Goal: Task Accomplishment & Management: Manage account settings

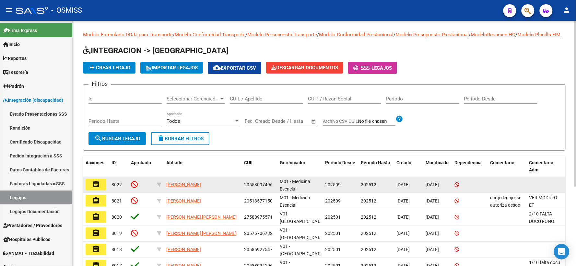
click at [92, 188] on mat-icon "assignment" at bounding box center [96, 185] width 8 height 8
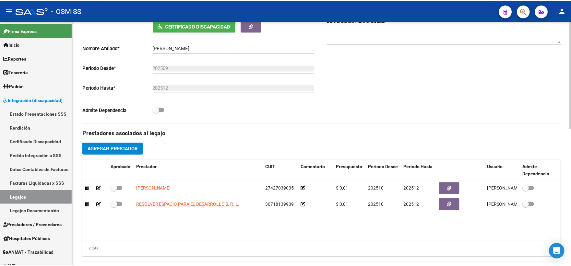
scroll to position [144, 0]
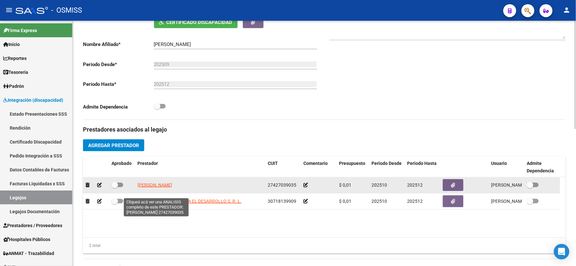
click at [154, 188] on span "[PERSON_NAME]" at bounding box center [154, 185] width 35 height 5
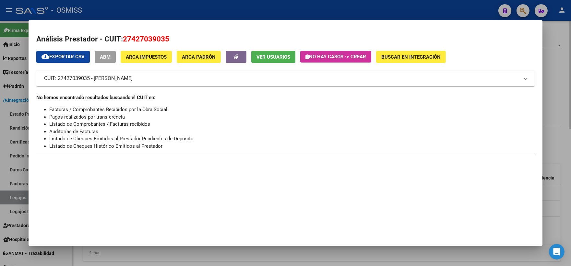
drag, startPoint x: 554, startPoint y: 109, endPoint x: 339, endPoint y: 171, distance: 223.5
click at [551, 109] on div at bounding box center [285, 133] width 571 height 266
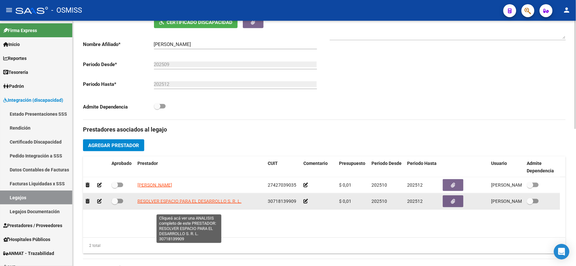
click at [154, 204] on span "RESOLVER ESPACIO PARA EL DESARROLLO S. R. L." at bounding box center [189, 201] width 104 height 5
type textarea "30718139909"
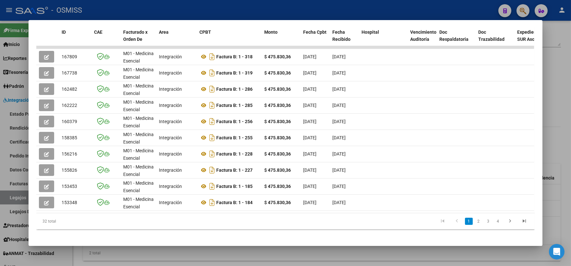
click at [555, 86] on div at bounding box center [285, 133] width 571 height 266
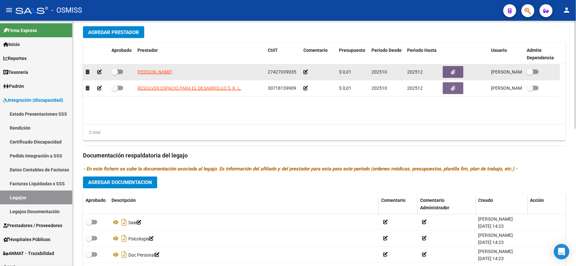
scroll to position [311, 0]
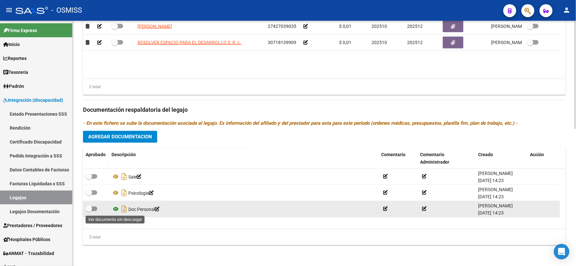
click at [114, 208] on icon at bounding box center [116, 210] width 8 height 8
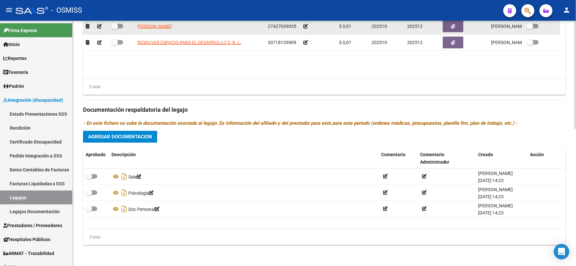
click at [307, 26] on icon at bounding box center [306, 26] width 5 height 5
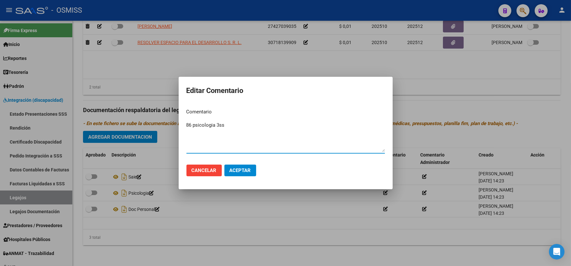
type textarea "86 psicologia 3ss"
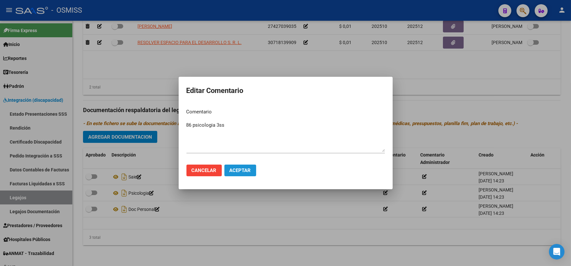
click at [238, 172] on span "Aceptar" at bounding box center [240, 171] width 21 height 6
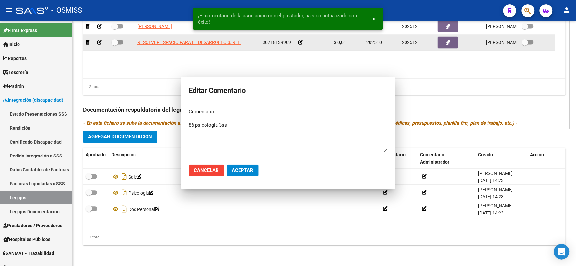
scroll to position [309, 0]
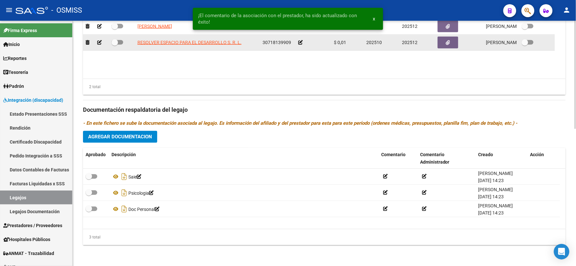
click at [300, 44] on icon at bounding box center [300, 42] width 5 height 5
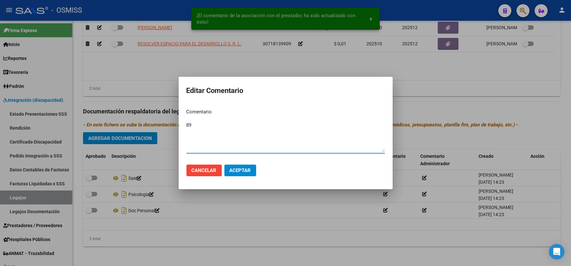
type textarea "89"
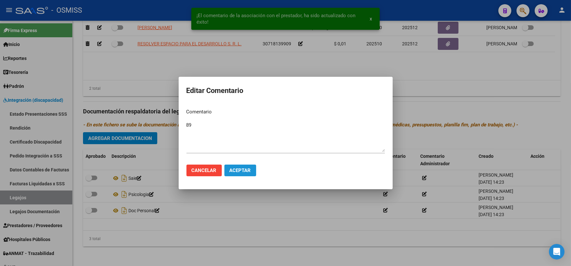
click at [232, 169] on span "Aceptar" at bounding box center [240, 171] width 21 height 6
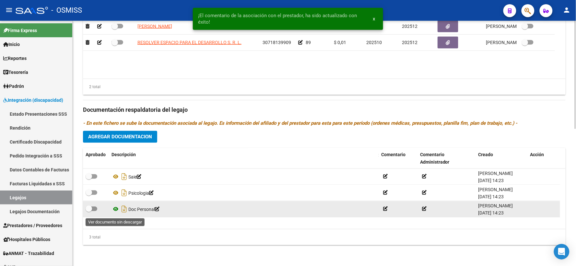
click at [117, 211] on icon at bounding box center [116, 210] width 8 height 8
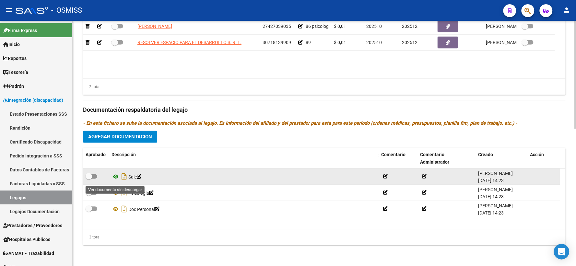
click at [114, 180] on icon at bounding box center [116, 177] width 8 height 8
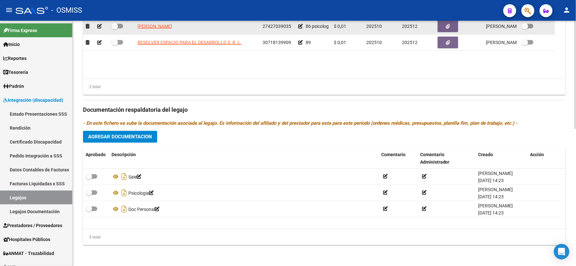
click at [300, 29] on icon at bounding box center [300, 26] width 5 height 5
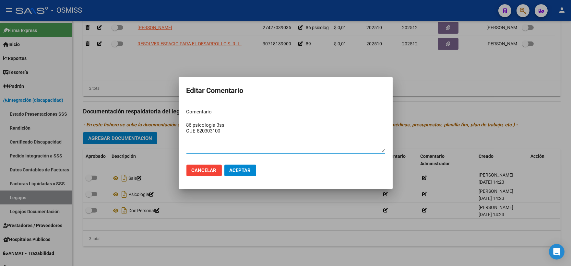
type textarea "86 psicologia 3ss CUE 820303100"
click at [236, 169] on span "Aceptar" at bounding box center [240, 171] width 21 height 6
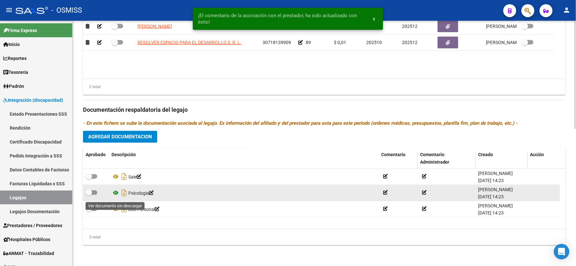
click at [115, 196] on icon at bounding box center [116, 193] width 8 height 8
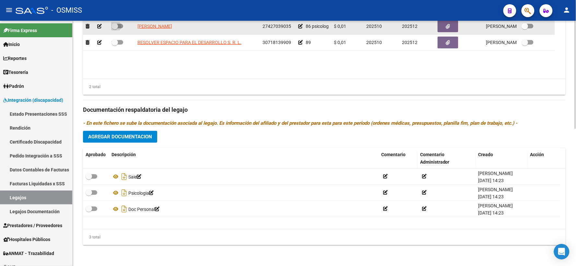
click at [116, 28] on span at bounding box center [115, 26] width 6 height 6
click at [115, 29] on input "checkbox" at bounding box center [114, 29] width 0 height 0
checkbox input "true"
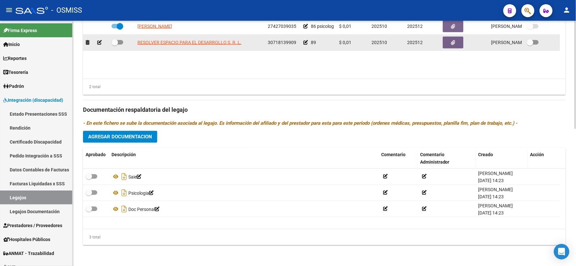
click at [115, 44] on span at bounding box center [115, 42] width 6 height 6
click at [115, 45] on input "checkbox" at bounding box center [114, 45] width 0 height 0
checkbox input "true"
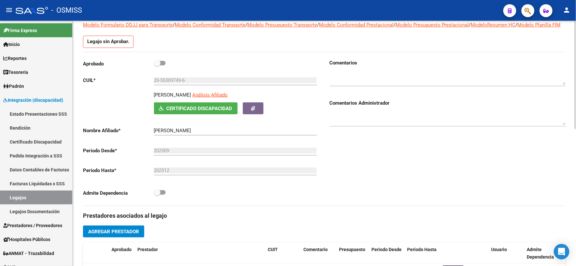
scroll to position [56, 0]
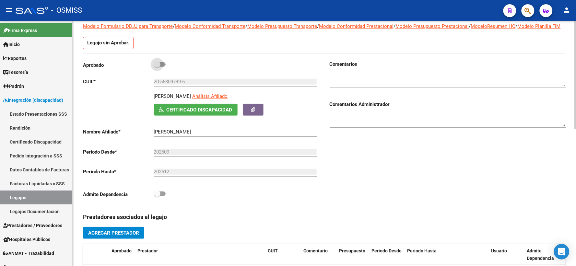
click at [158, 68] on span at bounding box center [157, 64] width 6 height 6
click at [157, 67] on input "checkbox" at bounding box center [157, 67] width 0 height 0
checkbox input "true"
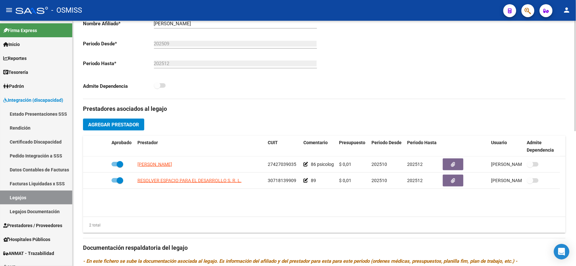
scroll to position [81, 0]
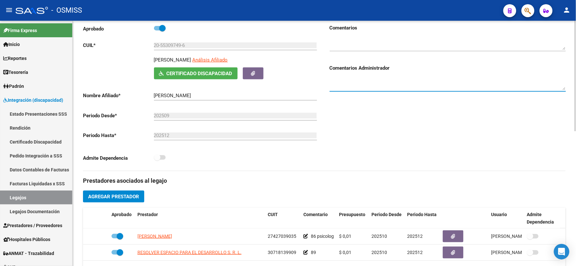
click at [369, 87] on textarea at bounding box center [448, 83] width 236 height 13
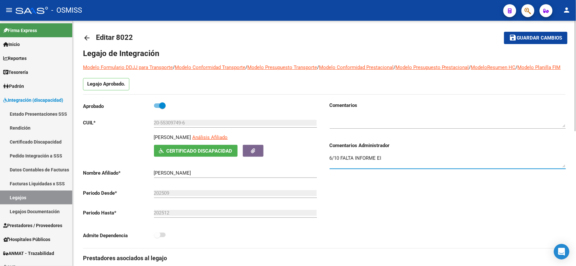
scroll to position [0, 0]
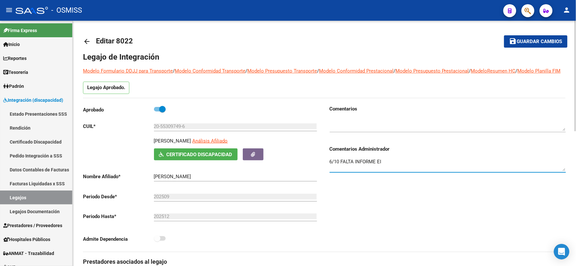
type textarea "6/10 FALTA INFORME EI"
click at [523, 42] on span "Guardar cambios" at bounding box center [539, 42] width 45 height 6
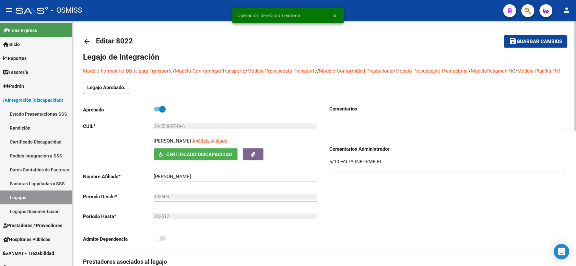
click at [85, 40] on mat-icon "arrow_back" at bounding box center [87, 42] width 8 height 8
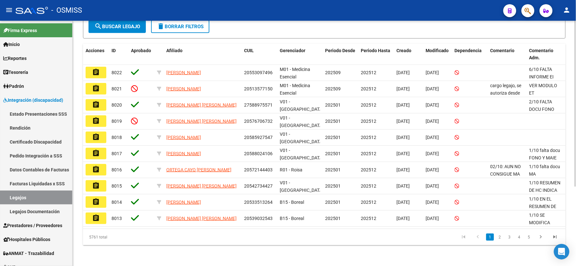
scroll to position [117, 0]
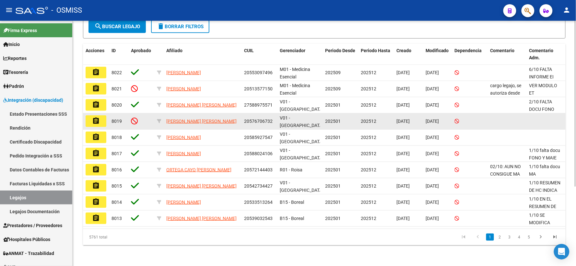
click at [89, 125] on button "assignment" at bounding box center [96, 121] width 21 height 12
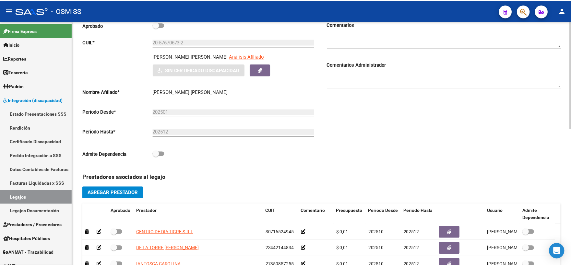
scroll to position [95, 0]
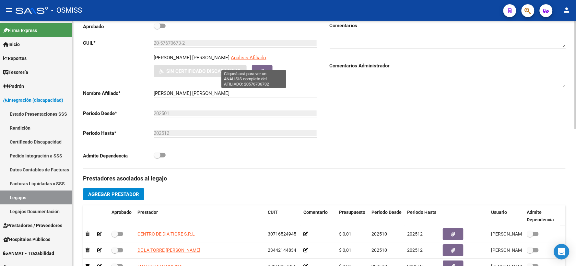
click at [252, 61] on span "Análisis Afiliado" at bounding box center [248, 58] width 35 height 6
type textarea "20576706732"
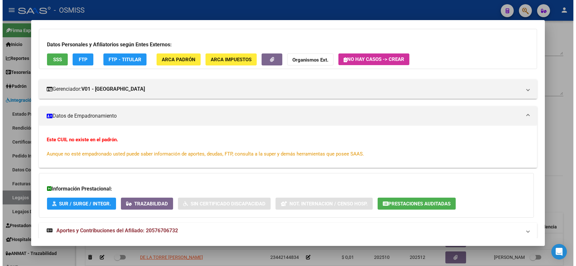
scroll to position [65, 0]
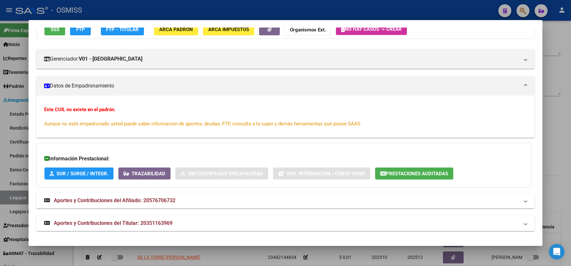
click at [558, 62] on div at bounding box center [285, 133] width 571 height 266
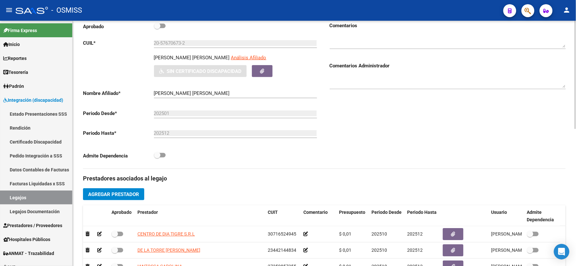
scroll to position [0, 0]
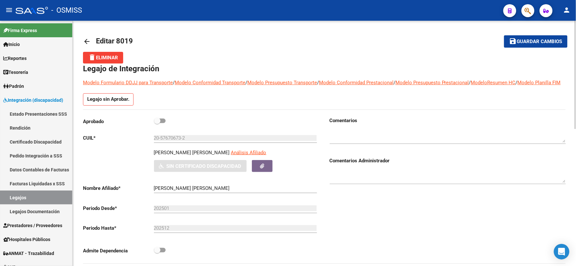
click at [356, 178] on textarea at bounding box center [448, 176] width 236 height 13
type textarea "VER"
click at [527, 41] on span "Guardar cambios" at bounding box center [539, 42] width 45 height 6
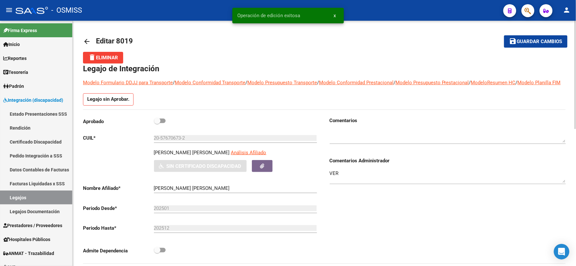
click at [86, 42] on mat-icon "arrow_back" at bounding box center [87, 42] width 8 height 8
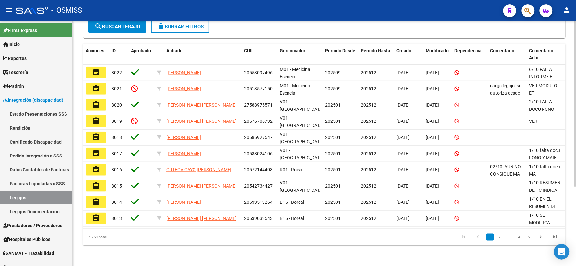
scroll to position [117, 0]
click at [501, 238] on link "2" at bounding box center [500, 237] width 8 height 7
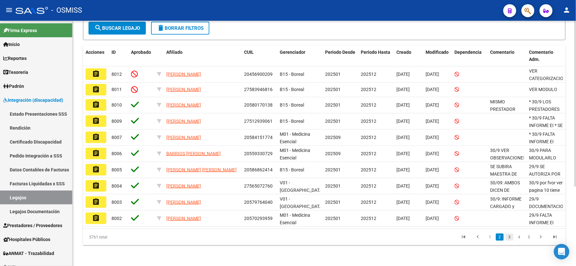
click at [510, 237] on link "3" at bounding box center [510, 237] width 8 height 7
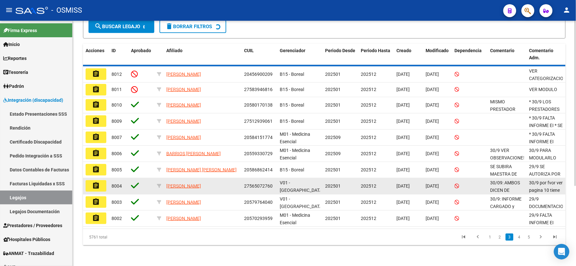
scroll to position [114, 0]
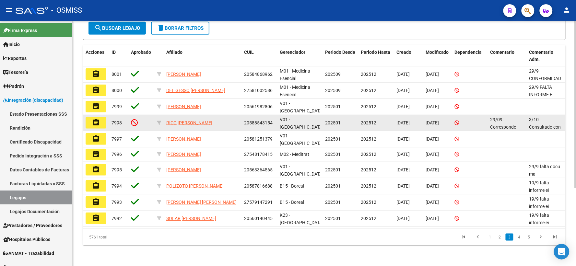
click at [99, 121] on mat-icon "assignment" at bounding box center [96, 123] width 8 height 8
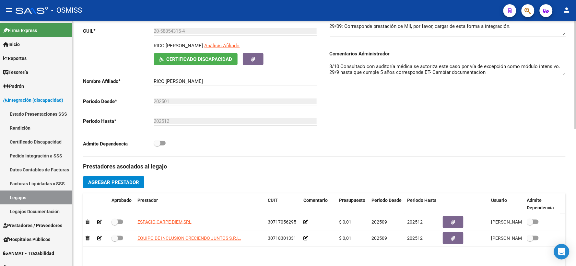
scroll to position [180, 0]
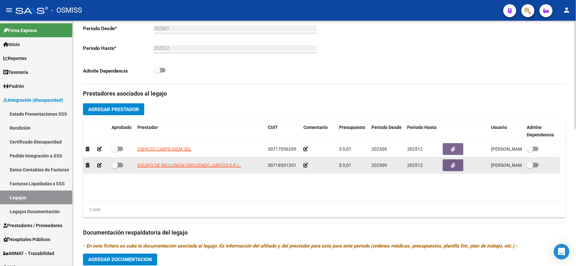
click at [304, 168] on icon at bounding box center [306, 165] width 5 height 5
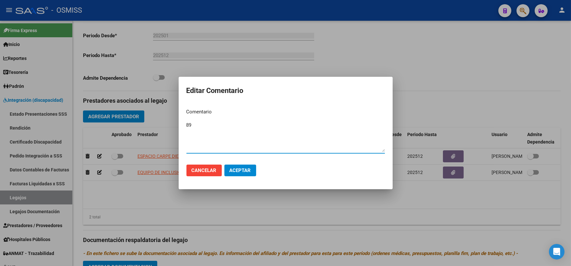
type textarea "89"
click at [242, 169] on span "Aceptar" at bounding box center [240, 171] width 21 height 6
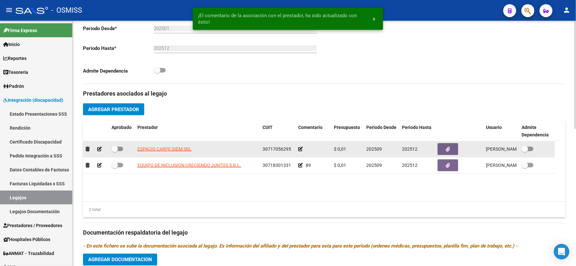
click at [301, 151] on icon at bounding box center [300, 149] width 5 height 5
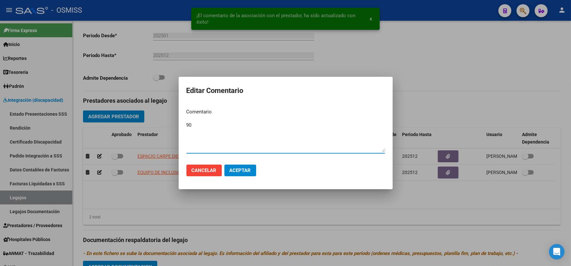
type textarea "90"
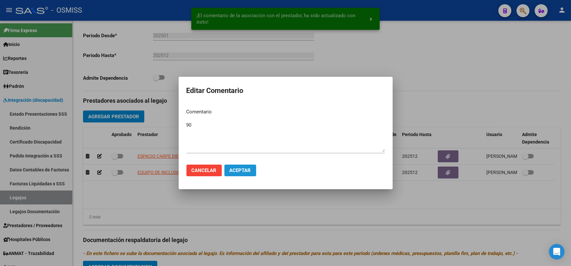
click at [244, 169] on span "Aceptar" at bounding box center [240, 171] width 21 height 6
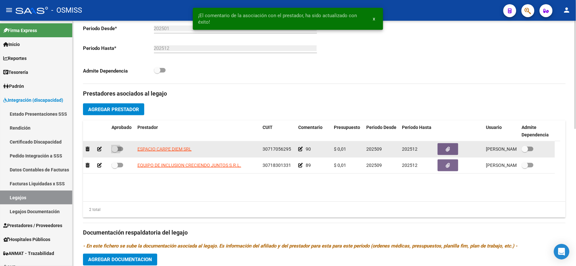
click at [113, 152] on span at bounding box center [115, 149] width 6 height 6
click at [114, 152] on input "checkbox" at bounding box center [114, 151] width 0 height 0
checkbox input "true"
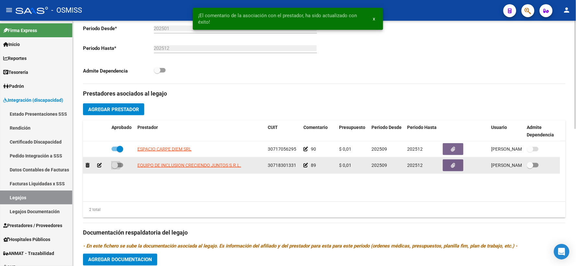
click at [112, 169] on span at bounding box center [115, 165] width 6 height 6
click at [114, 168] on input "checkbox" at bounding box center [114, 168] width 0 height 0
checkbox input "true"
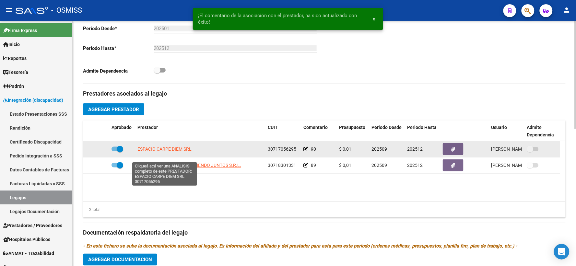
click at [184, 152] on span "ESPACIO CARPE DIEM SRL" at bounding box center [164, 149] width 54 height 5
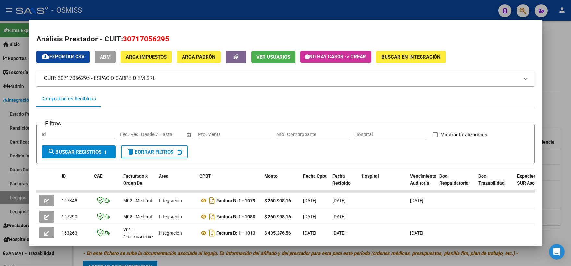
click at [554, 101] on div at bounding box center [285, 133] width 571 height 266
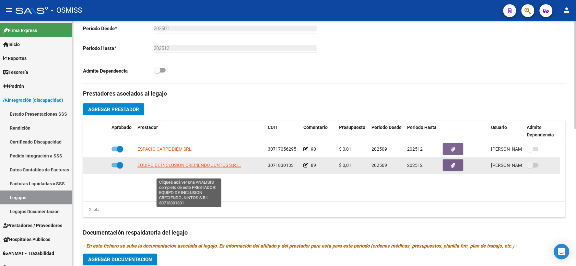
click at [154, 168] on span "EQUIPO DE INCLUSION CRECIENDO JUNTOS S.R.L." at bounding box center [189, 165] width 104 height 5
type textarea "30718301331"
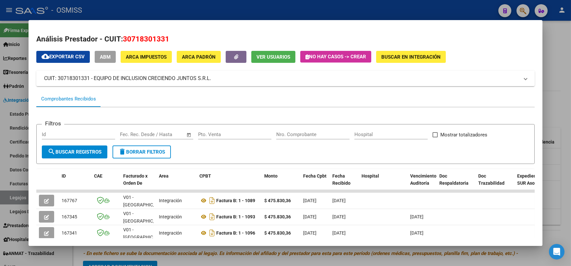
click at [550, 97] on div at bounding box center [285, 133] width 571 height 266
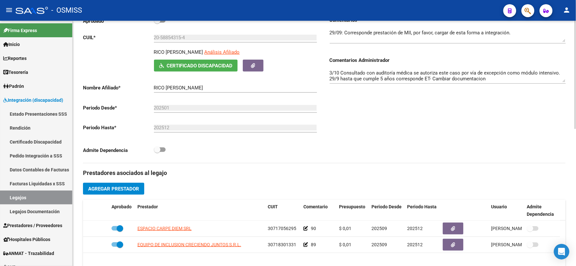
scroll to position [0, 0]
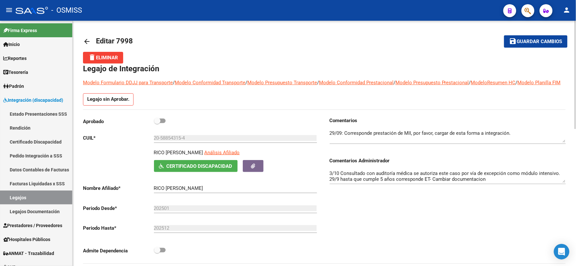
click at [155, 124] on span at bounding box center [157, 121] width 6 height 6
click at [157, 124] on input "checkbox" at bounding box center [157, 123] width 0 height 0
checkbox input "true"
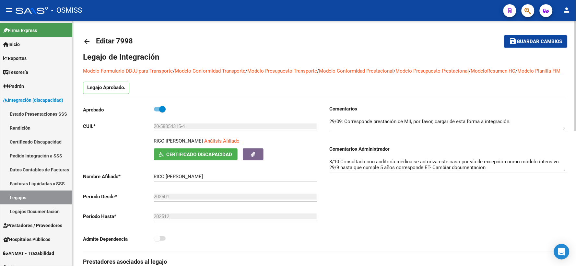
click at [530, 41] on span "Guardar cambios" at bounding box center [539, 42] width 45 height 6
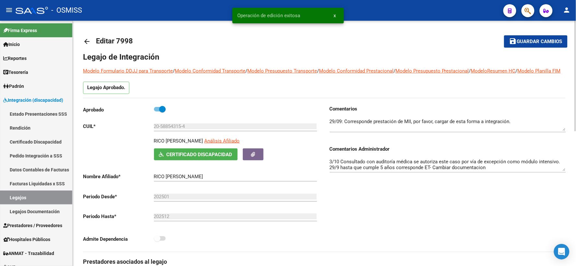
click at [87, 42] on mat-icon "arrow_back" at bounding box center [87, 42] width 8 height 8
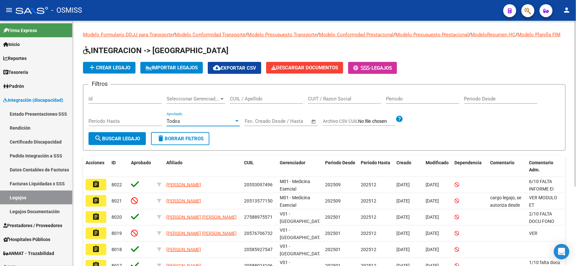
click at [237, 124] on div at bounding box center [237, 121] width 6 height 5
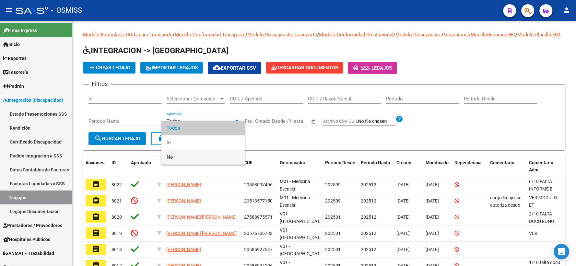
click at [181, 156] on span "No" at bounding box center [203, 157] width 73 height 15
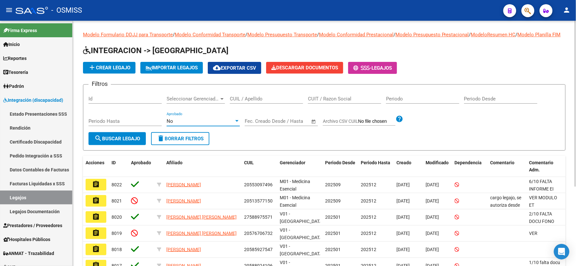
click at [133, 142] on span "search Buscar Legajo" at bounding box center [117, 139] width 46 height 6
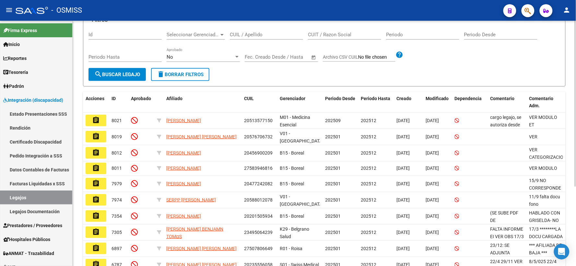
scroll to position [72, 0]
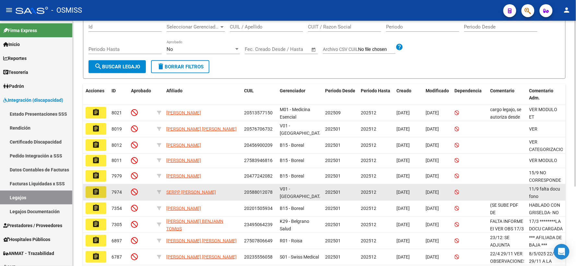
click at [96, 196] on mat-icon "assignment" at bounding box center [96, 192] width 8 height 8
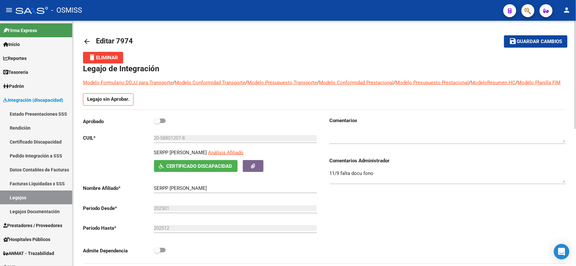
click at [86, 42] on mat-icon "arrow_back" at bounding box center [87, 42] width 8 height 8
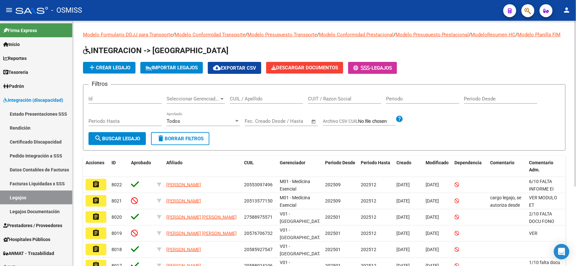
click at [235, 122] on div at bounding box center [236, 121] width 3 height 2
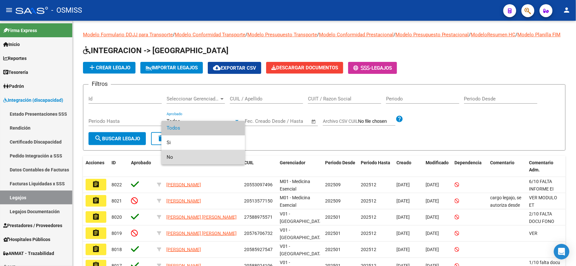
drag, startPoint x: 167, startPoint y: 161, endPoint x: 125, endPoint y: 148, distance: 43.7
click at [166, 160] on mat-option "No" at bounding box center [203, 157] width 84 height 15
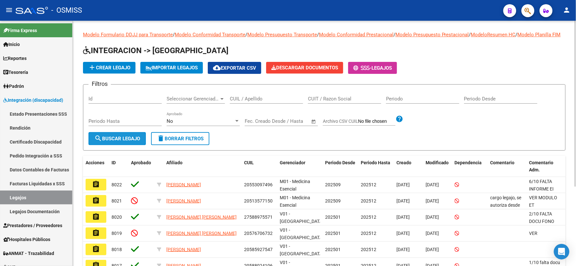
click at [121, 142] on span "search Buscar Legajo" at bounding box center [117, 139] width 46 height 6
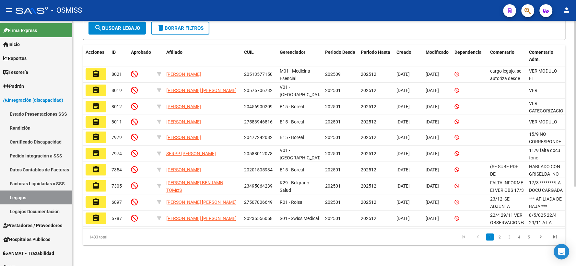
scroll to position [117, 0]
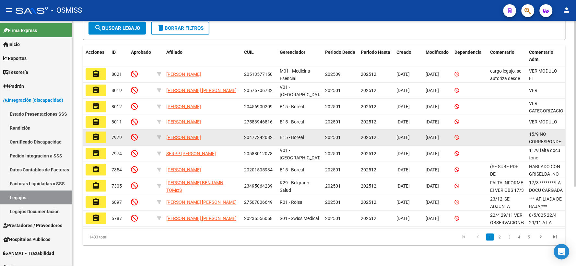
click at [95, 141] on button "assignment" at bounding box center [96, 138] width 21 height 12
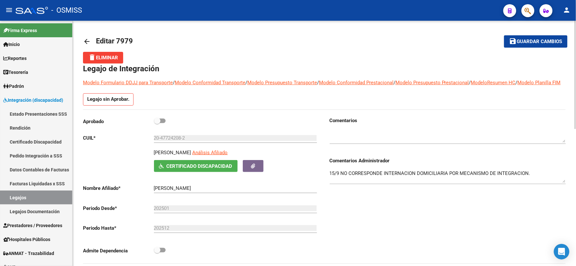
click at [542, 183] on textarea "15/9 NO CORRESPONDE INTERNACION DOMICILIARIA POR MECANISMO DE INTEGRACION." at bounding box center [448, 176] width 236 height 13
type textarea "15/9 NO CORRESPONDE INTERNACION DOMICILIARIA POR MECANISMO DE INTEGRACION. HABL…"
drag, startPoint x: 515, startPoint y: 40, endPoint x: 364, endPoint y: 40, distance: 150.8
click at [501, 40] on mat-toolbar-row "save Guardar cambios" at bounding box center [517, 41] width 101 height 21
click at [87, 39] on mat-icon "arrow_back" at bounding box center [87, 42] width 8 height 8
